Goal: Task Accomplishment & Management: Manage account settings

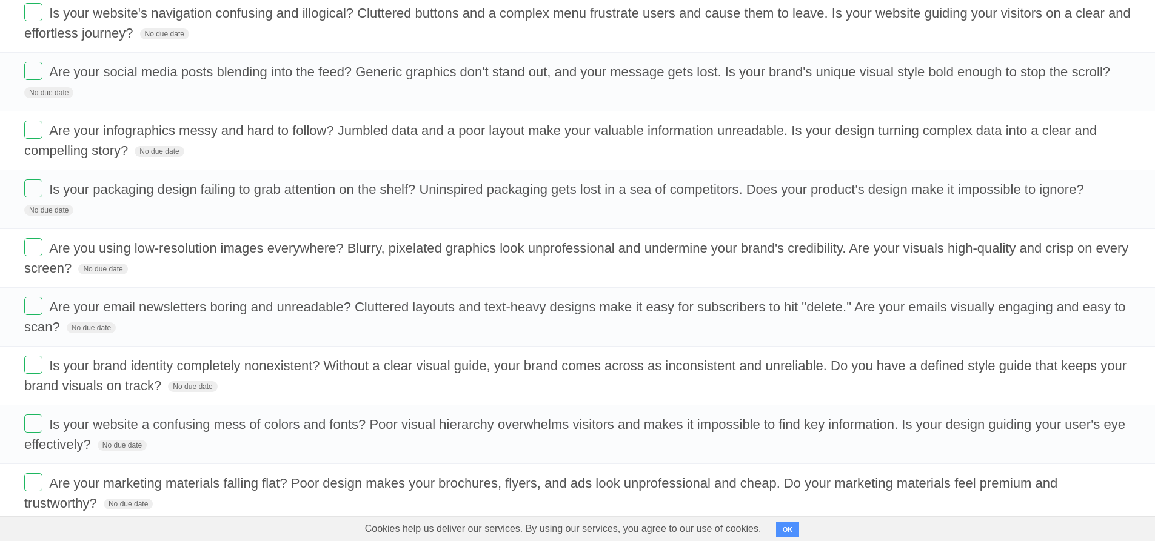
scroll to position [366, 0]
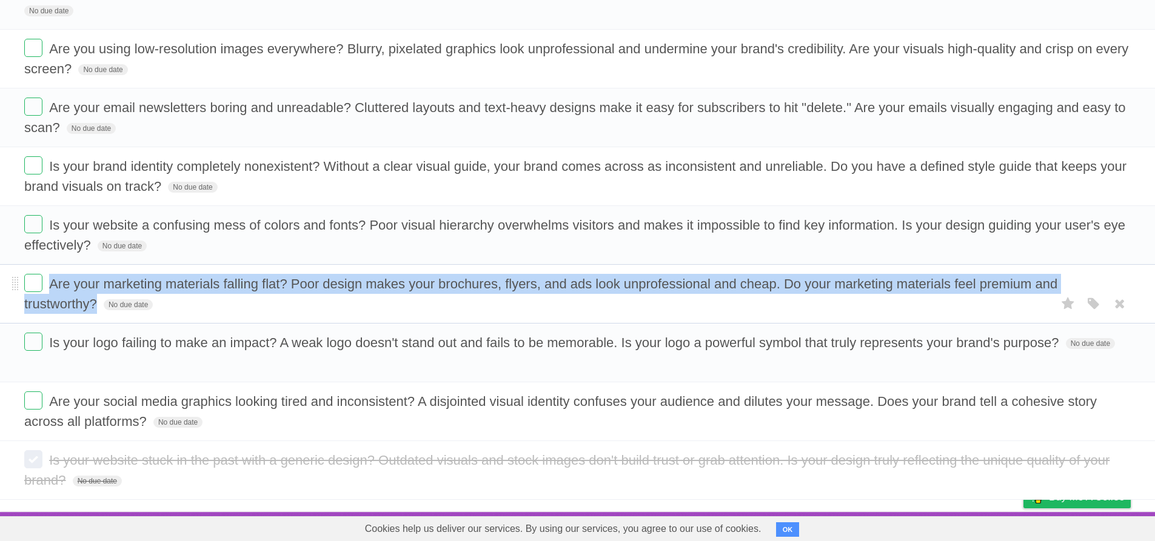
drag, startPoint x: 96, startPoint y: 305, endPoint x: 50, endPoint y: 281, distance: 52.3
click at [50, 281] on span "Are your marketing materials falling flat? Poor design makes your brochures, fl…" at bounding box center [540, 293] width 1033 height 35
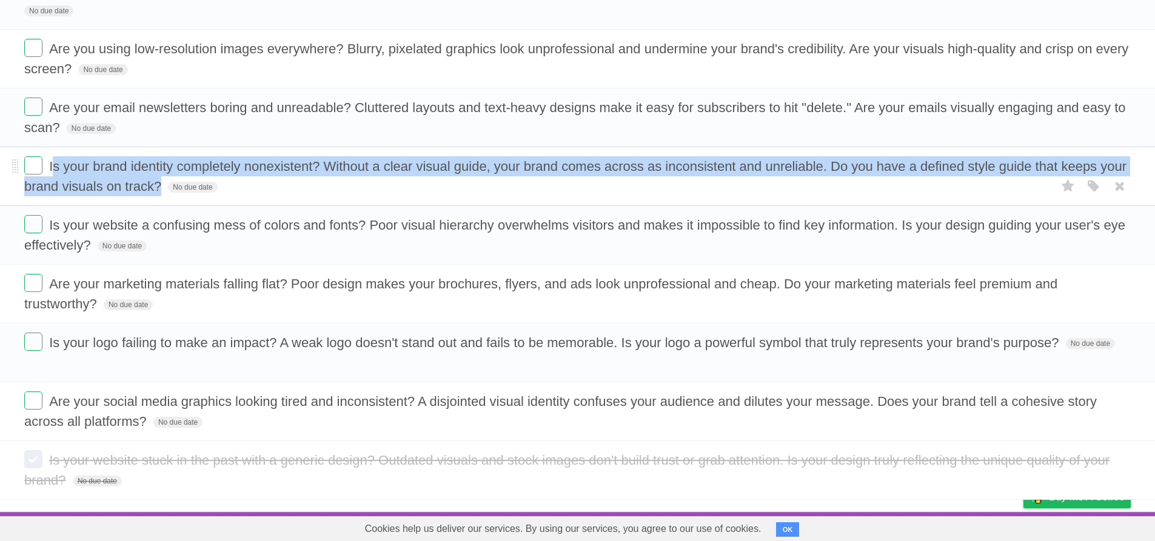
drag, startPoint x: 159, startPoint y: 190, endPoint x: 52, endPoint y: 157, distance: 112.2
click at [52, 157] on form "Is your brand identity completely nonexistent? Without a clear visual guide, yo…" at bounding box center [577, 176] width 1107 height 40
click at [121, 198] on li "Is your brand identity completely nonexistent? Without a clear visual guide, yo…" at bounding box center [577, 176] width 1155 height 59
drag, startPoint x: 164, startPoint y: 187, endPoint x: 50, endPoint y: 156, distance: 118.1
click at [50, 156] on form "Is your brand identity completely nonexistent? Without a clear visual guide, yo…" at bounding box center [577, 176] width 1107 height 40
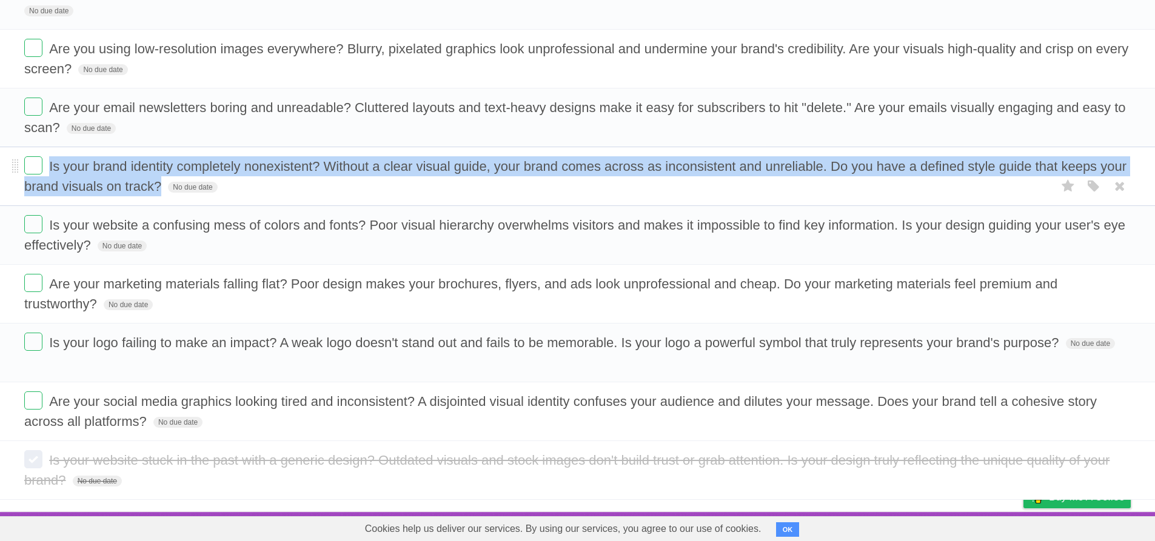
copy span "Is your brand identity completely nonexistent? Without a clear visual guide, yo…"
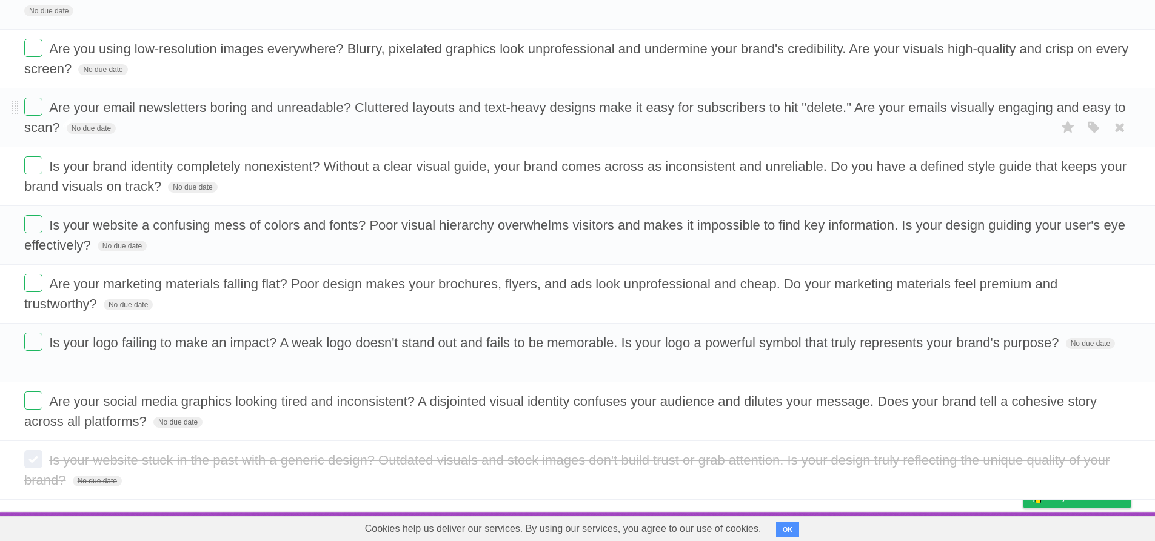
click at [175, 105] on span "Are your email newsletters boring and unreadable? Cluttered layouts and text-he…" at bounding box center [575, 117] width 1102 height 35
click at [175, 105] on form "Are your email newsletters boring and unreadable? Cluttered layouts and text-he…" at bounding box center [577, 118] width 1107 height 40
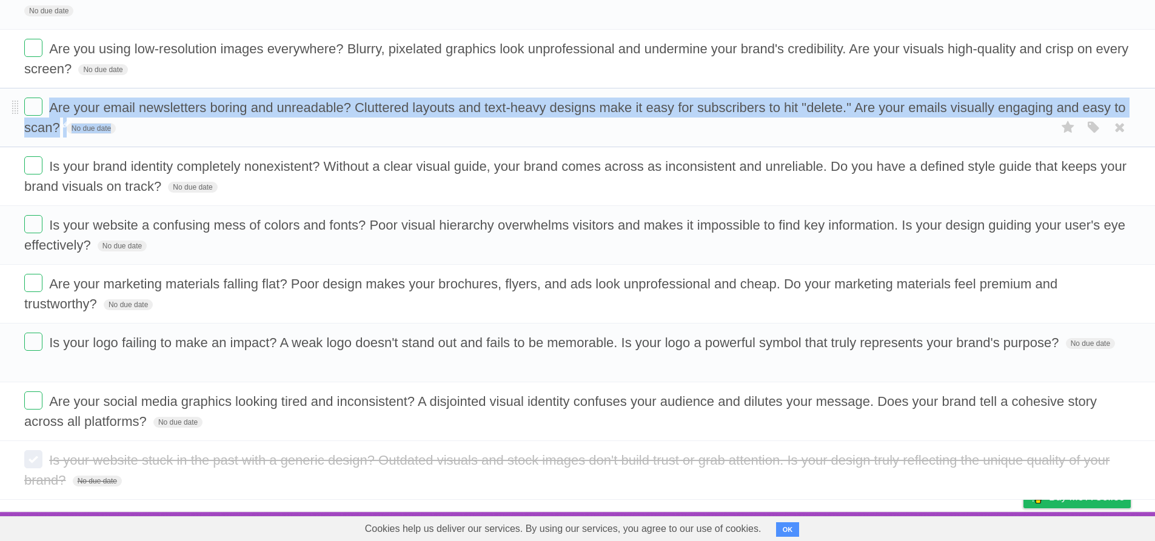
click at [175, 105] on span "Are your email newsletters boring and unreadable? Cluttered layouts and text-he…" at bounding box center [575, 117] width 1102 height 35
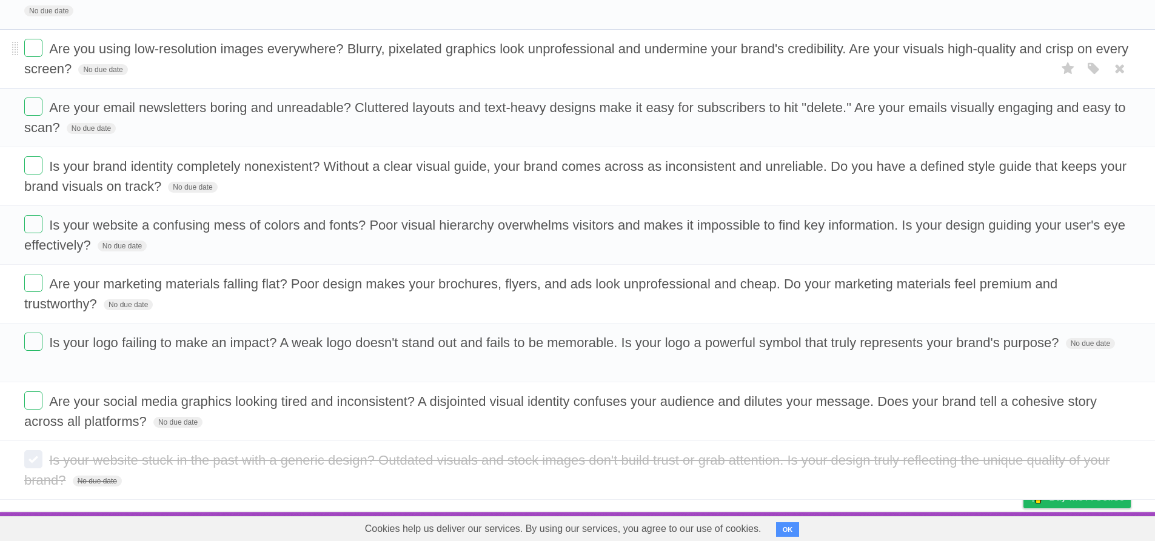
click at [61, 52] on span "Are you using low-resolution images everywhere? Blurry, pixelated graphics look…" at bounding box center [576, 58] width 1104 height 35
click at [61, 52] on form "Are you using low-resolution images everywhere? Blurry, pixelated graphics look…" at bounding box center [577, 59] width 1107 height 40
click at [62, 52] on span "Are you using low-resolution images everywhere? Blurry, pixelated graphics look…" at bounding box center [576, 58] width 1104 height 35
click at [62, 52] on form "Are you using low-resolution images everywhere? Blurry, pixelated graphics look…" at bounding box center [577, 59] width 1107 height 40
click at [72, 72] on span "Are you using low-resolution images everywhere? Blurry, pixelated graphics look…" at bounding box center [576, 58] width 1104 height 35
